Goal: Information Seeking & Learning: Understand process/instructions

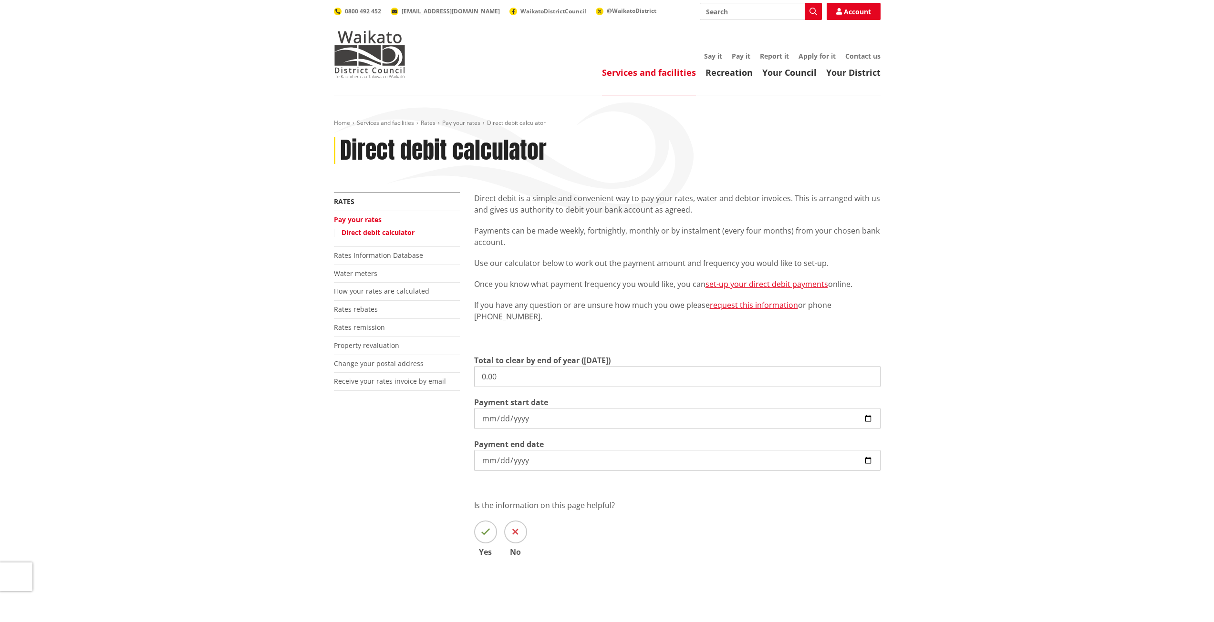
click at [626, 209] on p "Direct debit is a simple and convenient way to pay your rates, water and debtor…" at bounding box center [677, 204] width 406 height 23
click at [370, 329] on link "Rates remission" at bounding box center [359, 327] width 51 height 9
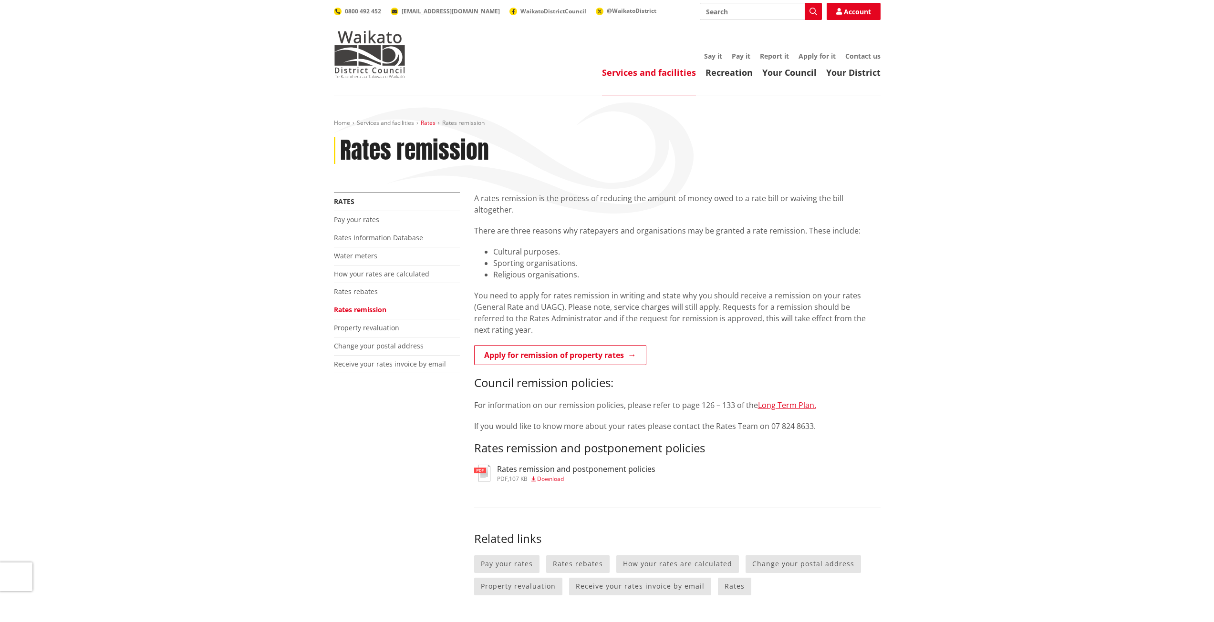
click at [427, 121] on link "Rates" at bounding box center [428, 123] width 15 height 8
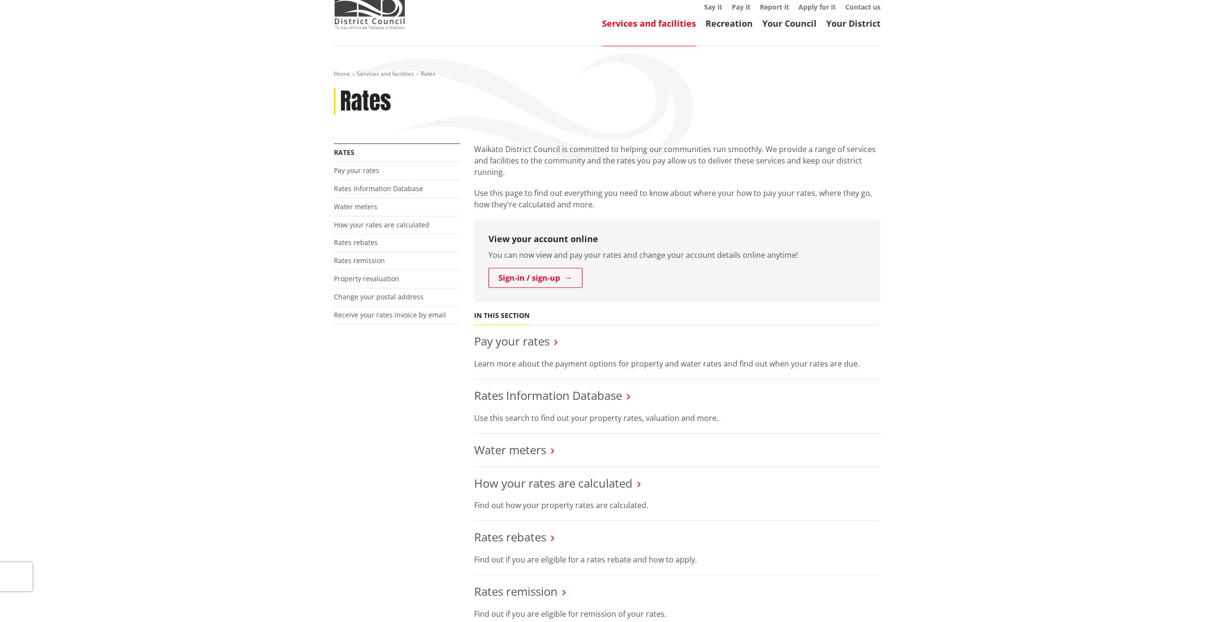
scroll to position [48, 0]
